Goal: Transaction & Acquisition: Obtain resource

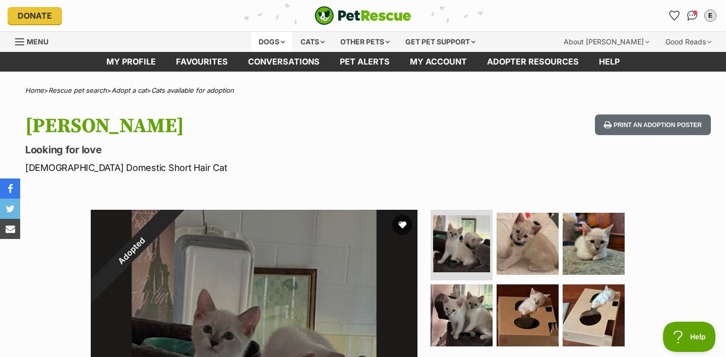
click at [251, 47] on div "Dogs" at bounding box center [271, 42] width 40 height 20
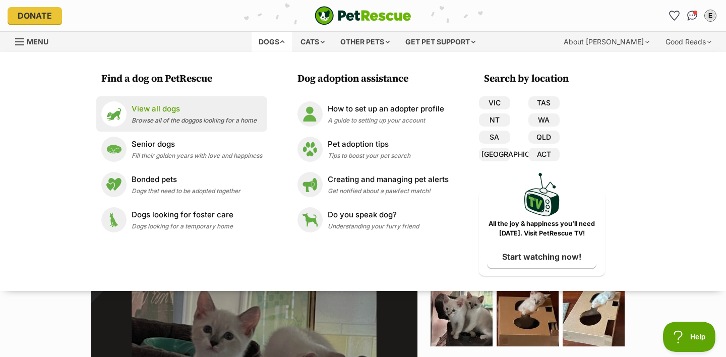
click at [193, 113] on p "View all dogs" at bounding box center [194, 109] width 125 height 12
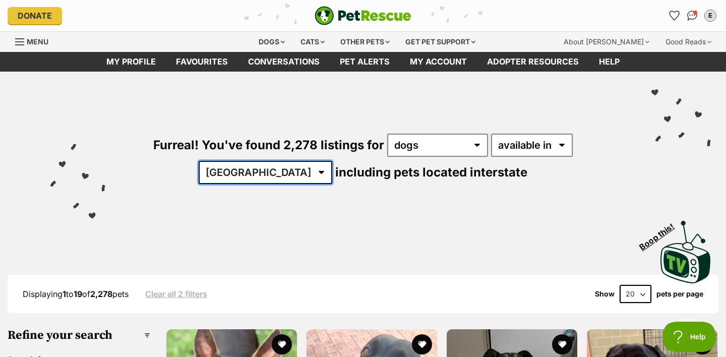
click at [332, 161] on select "[GEOGRAPHIC_DATA] [GEOGRAPHIC_DATA] [GEOGRAPHIC_DATA] [GEOGRAPHIC_DATA] [GEOGRA…" at bounding box center [266, 172] width 134 height 23
select select "QLD"
click at [332, 161] on select "[GEOGRAPHIC_DATA] [GEOGRAPHIC_DATA] [GEOGRAPHIC_DATA] [GEOGRAPHIC_DATA] [GEOGRA…" at bounding box center [266, 172] width 134 height 23
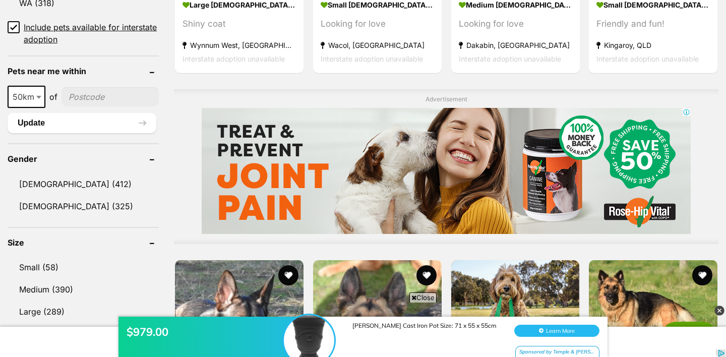
scroll to position [726, 0]
click at [14, 30] on input "Include pets available for interstate adoption" at bounding box center [14, 28] width 12 height 12
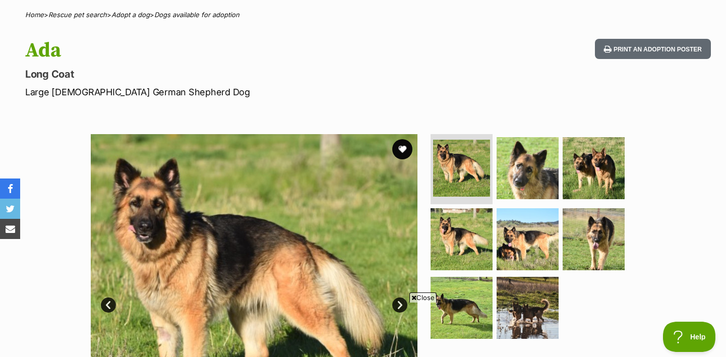
scroll to position [98, 0]
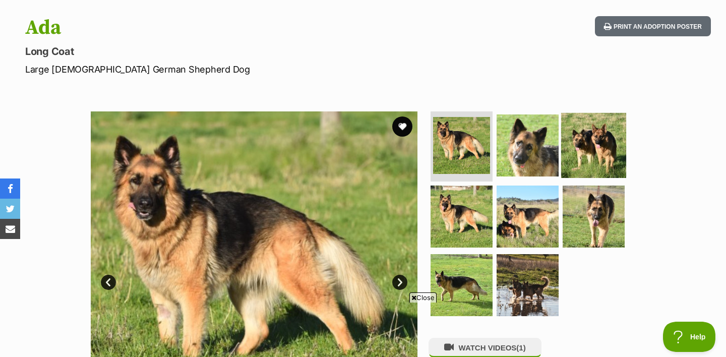
click at [581, 145] on img at bounding box center [593, 144] width 65 height 65
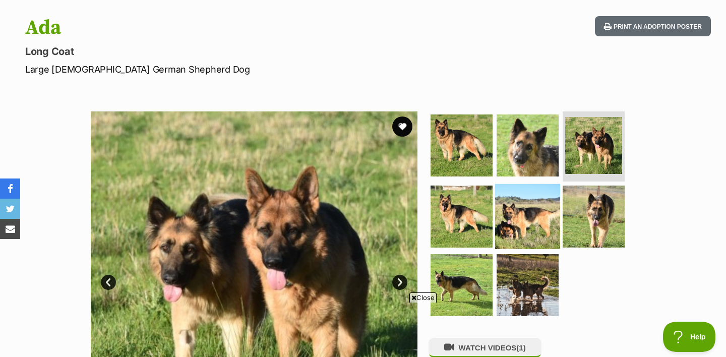
click at [537, 217] on img at bounding box center [527, 216] width 65 height 65
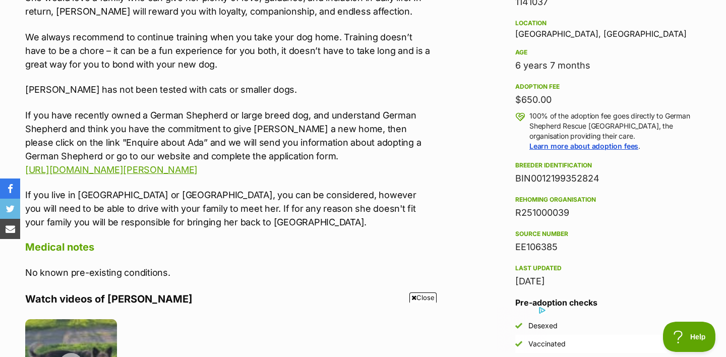
scroll to position [0, 0]
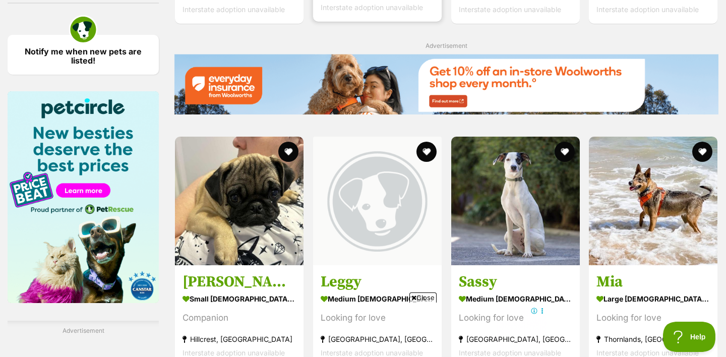
scroll to position [1638, 0]
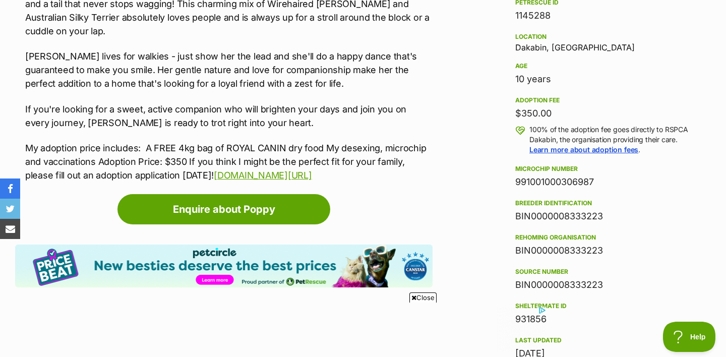
scroll to position [1059, 0]
